Goal: Transaction & Acquisition: Book appointment/travel/reservation

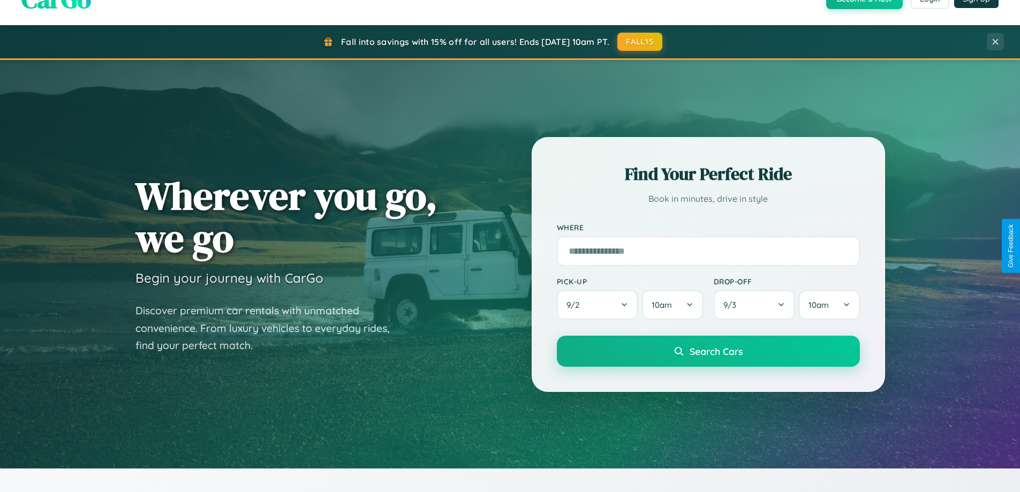
scroll to position [737, 0]
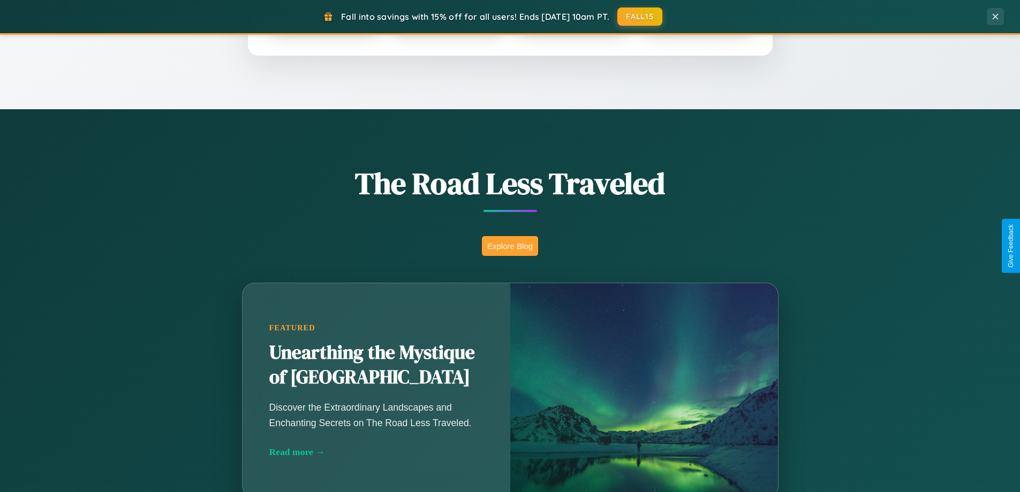
click at [510, 246] on button "Explore Blog" at bounding box center [510, 246] width 56 height 20
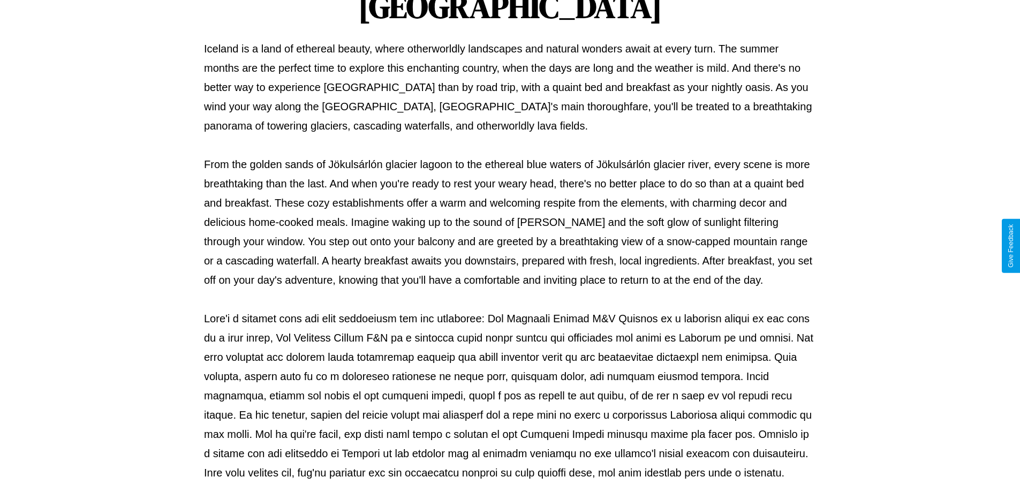
scroll to position [346, 0]
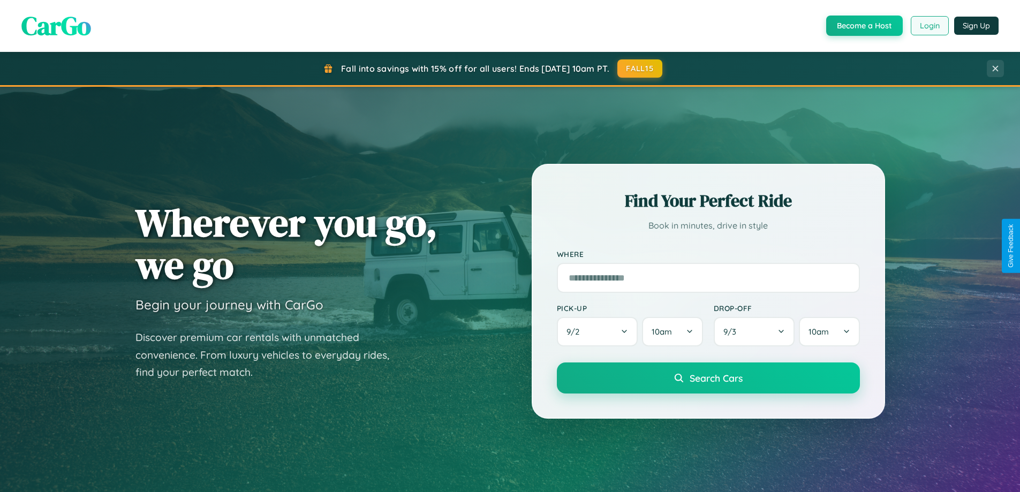
click at [929, 26] on button "Login" at bounding box center [930, 25] width 38 height 19
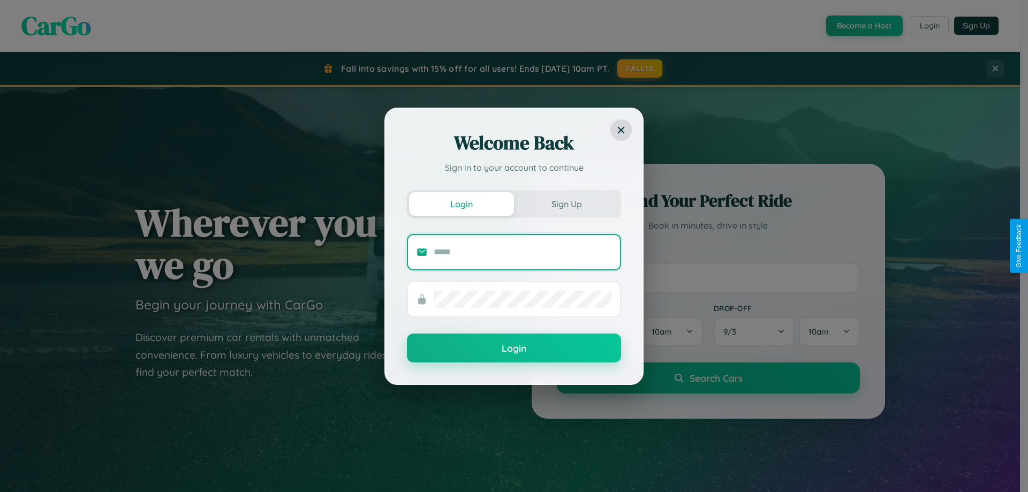
click at [522, 252] on input "text" at bounding box center [523, 252] width 178 height 17
type input "**********"
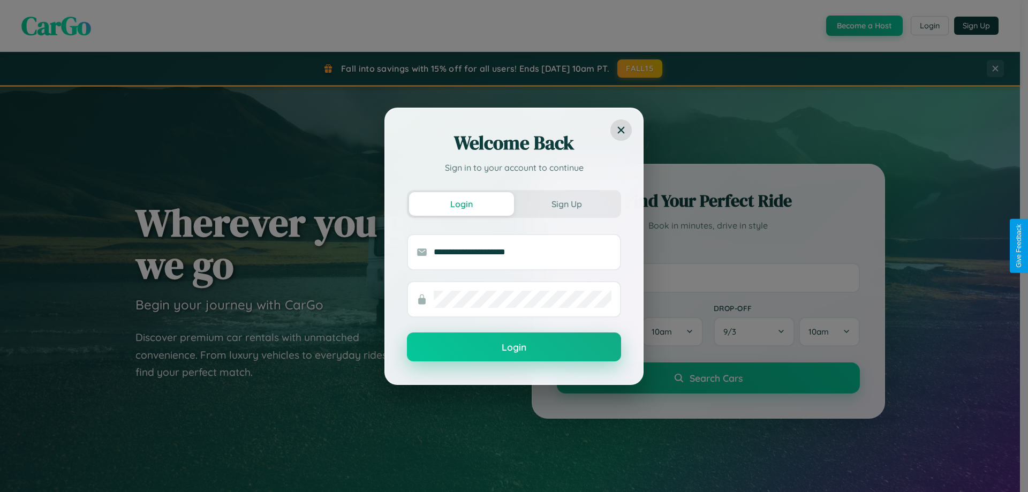
click at [514, 347] on button "Login" at bounding box center [514, 346] width 214 height 29
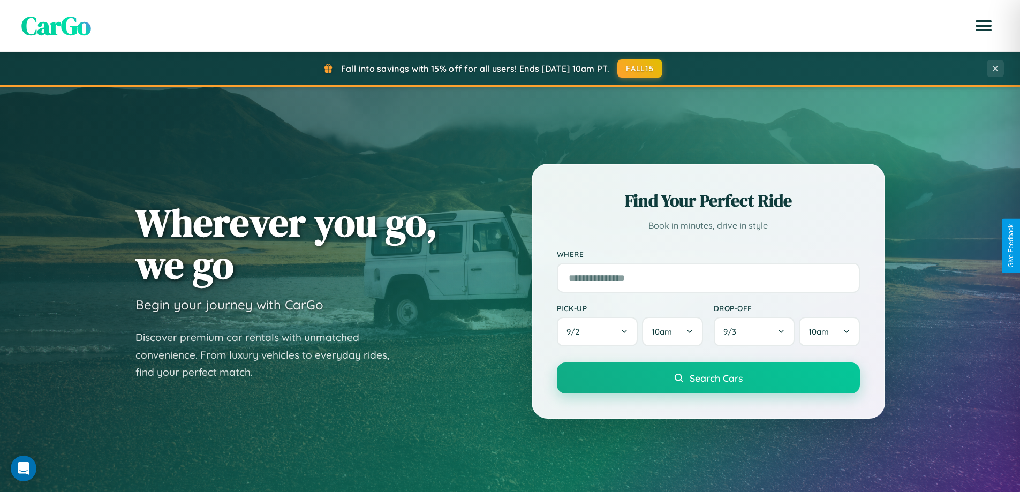
scroll to position [461, 0]
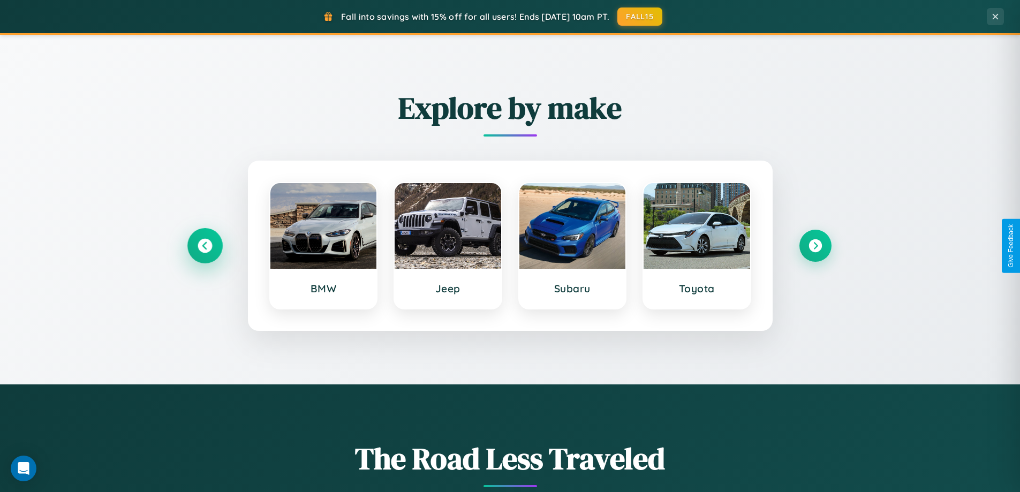
click at [204, 246] on icon at bounding box center [205, 246] width 14 height 14
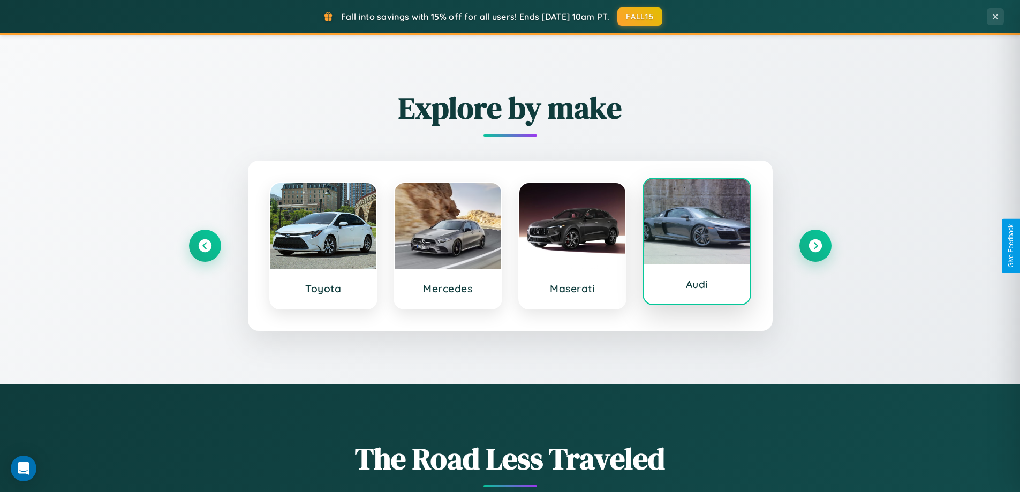
click at [696, 241] on div at bounding box center [696, 222] width 107 height 86
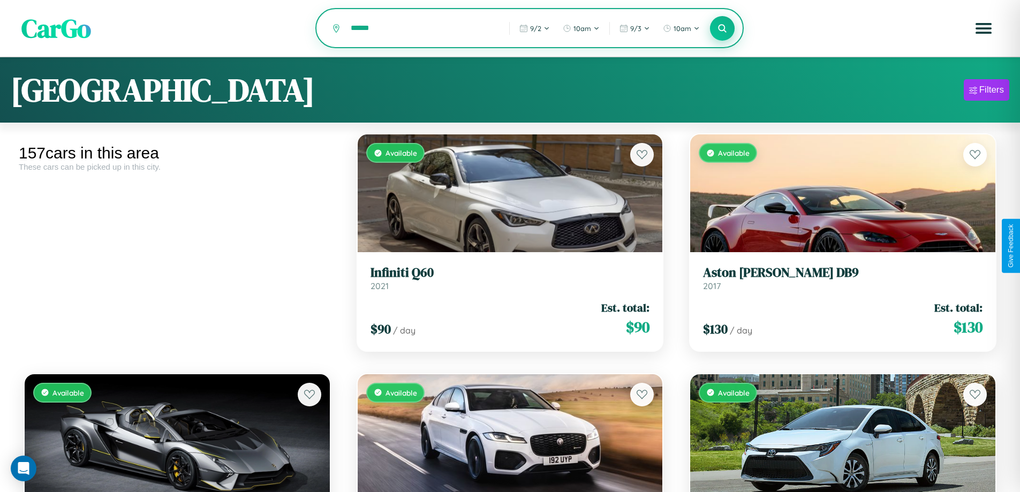
type input "******"
click at [722, 29] on icon at bounding box center [722, 28] width 10 height 10
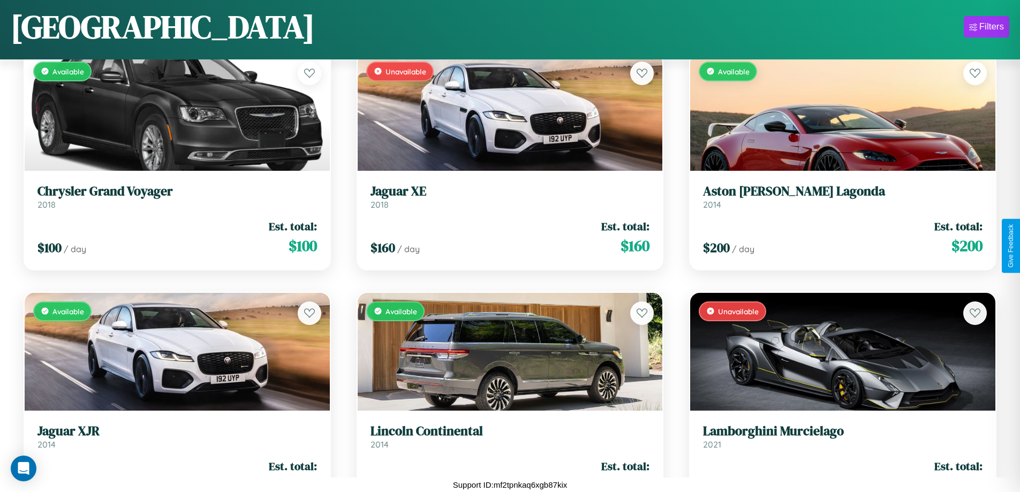
scroll to position [4465, 0]
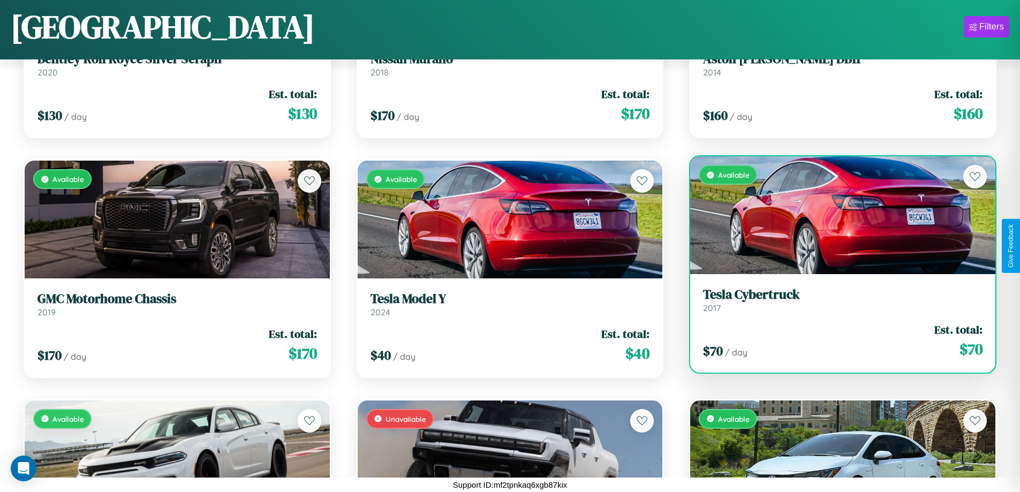
click at [836, 341] on div "$ 70 / day Est. total: $ 70" at bounding box center [842, 341] width 279 height 38
click at [836, 340] on div "$ 70 / day Est. total: $ 70" at bounding box center [842, 341] width 279 height 38
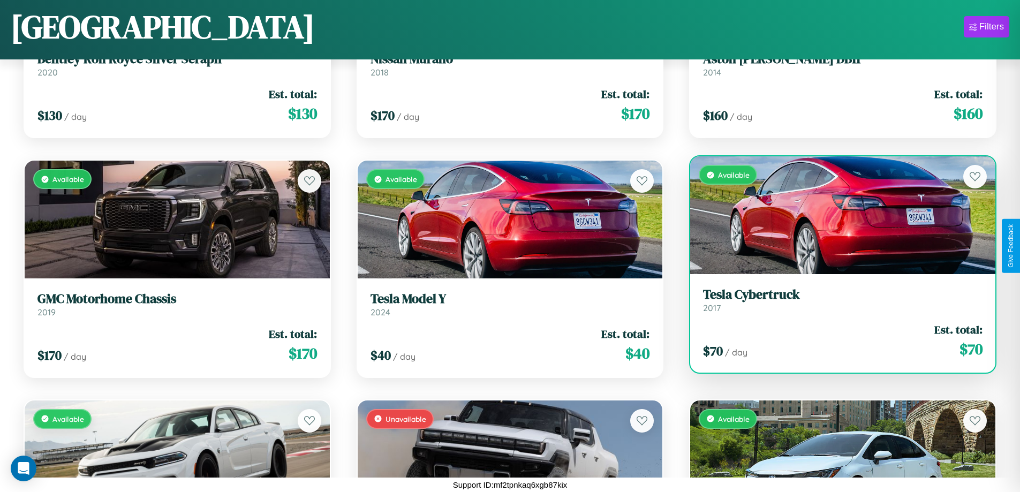
click at [836, 340] on div "$ 70 / day Est. total: $ 70" at bounding box center [842, 341] width 279 height 38
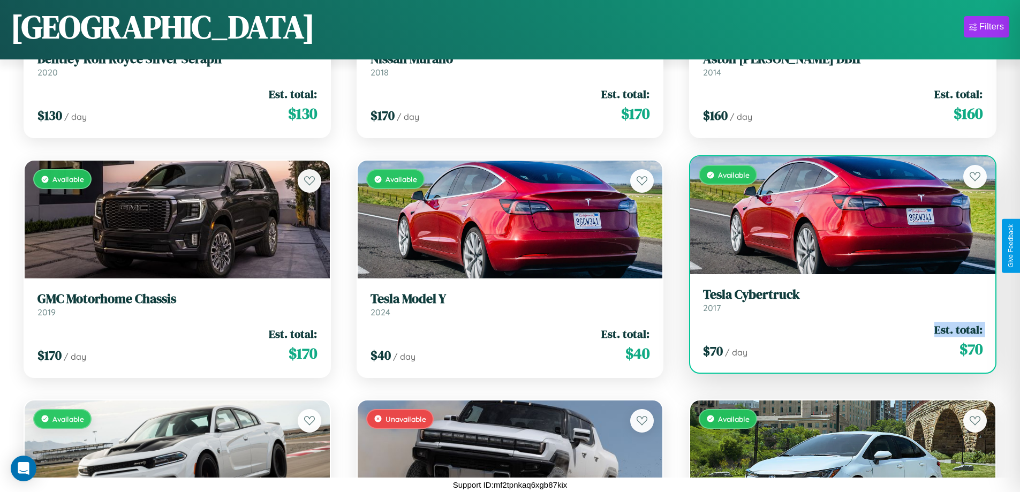
click at [836, 340] on div "$ 70 / day Est. total: $ 70" at bounding box center [842, 341] width 279 height 38
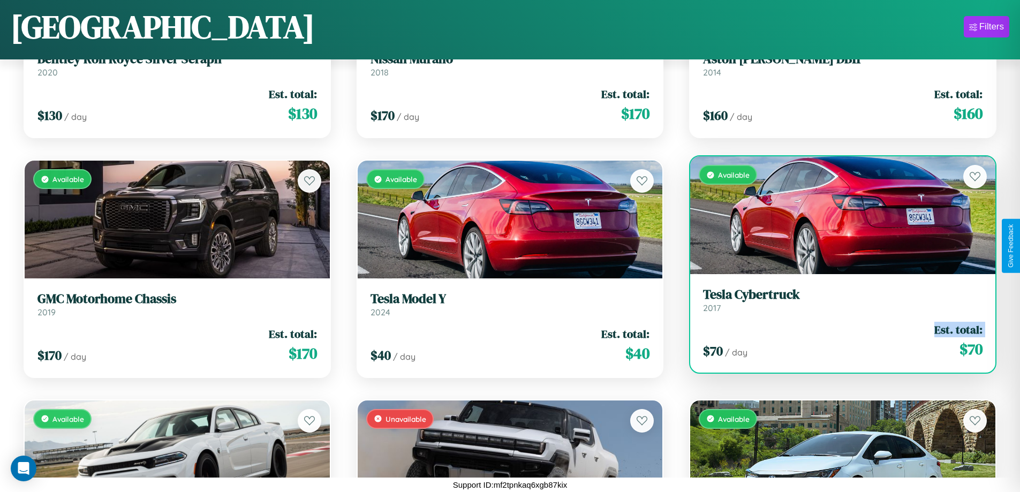
click at [836, 340] on div "$ 70 / day Est. total: $ 70" at bounding box center [842, 341] width 279 height 38
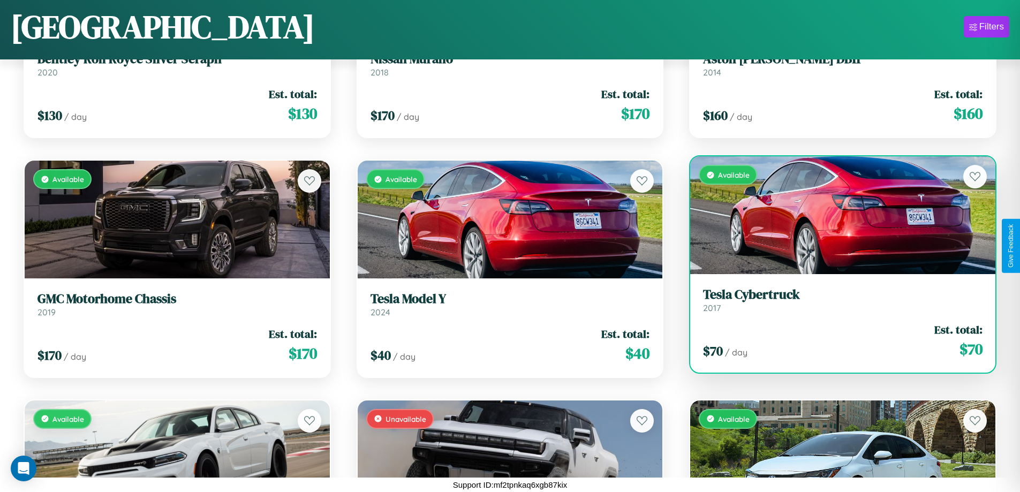
click at [836, 340] on div "$ 70 / day Est. total: $ 70" at bounding box center [842, 341] width 279 height 38
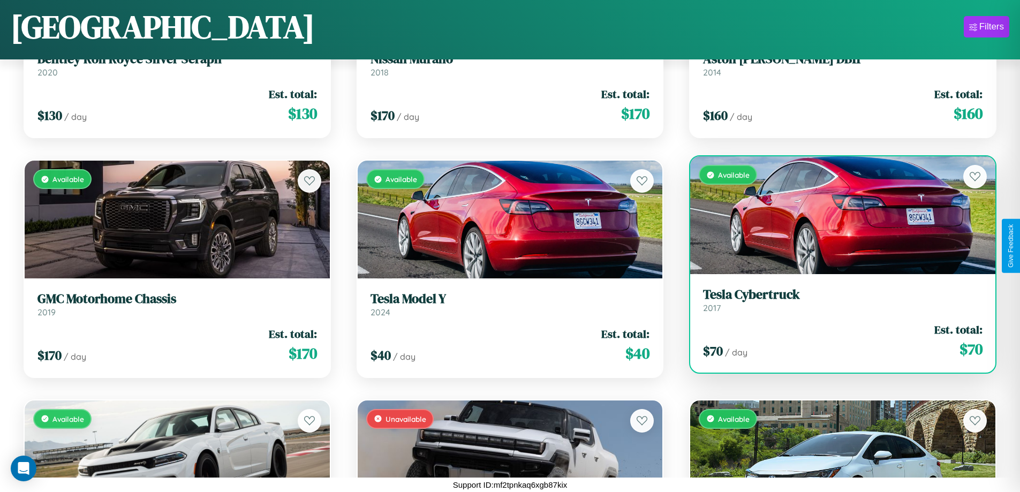
click at [836, 300] on h3 "Tesla Cybertruck" at bounding box center [842, 295] width 279 height 16
